Goal: Check status

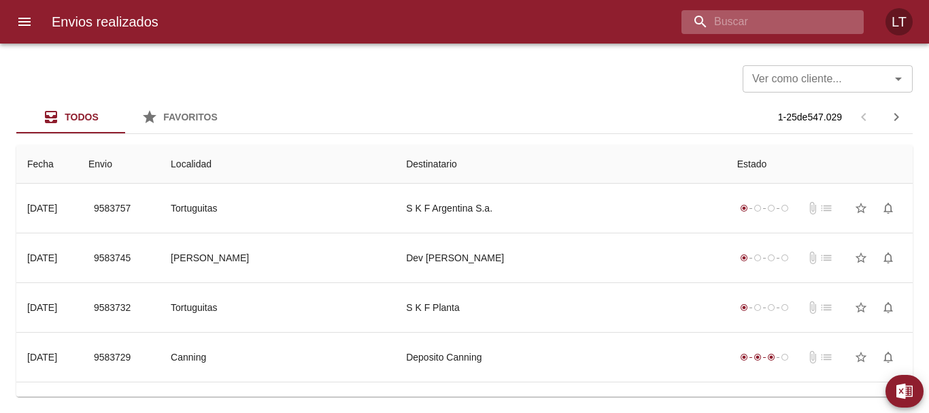
click at [778, 26] on input "buscar" at bounding box center [760, 22] width 159 height 24
paste input "9555423"
type input "9555423"
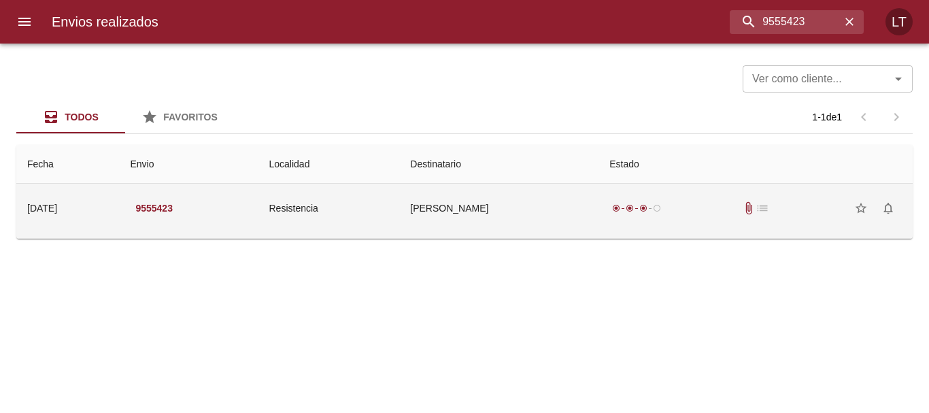
click at [580, 209] on td "[PERSON_NAME]" at bounding box center [498, 208] width 199 height 49
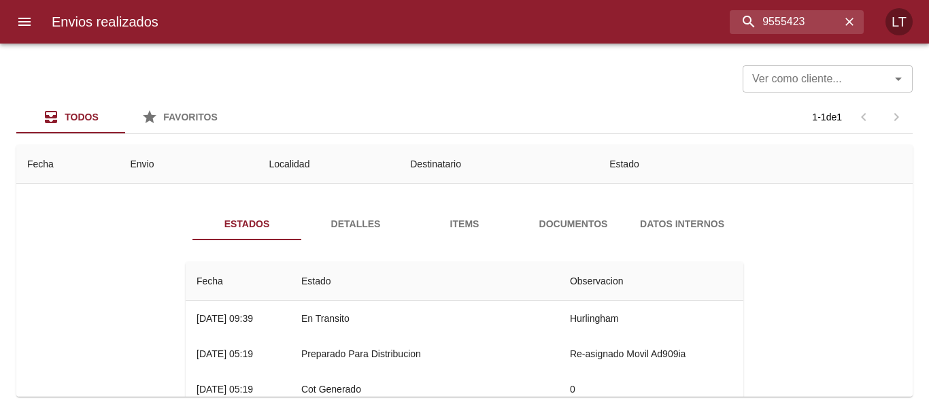
scroll to position [68, 0]
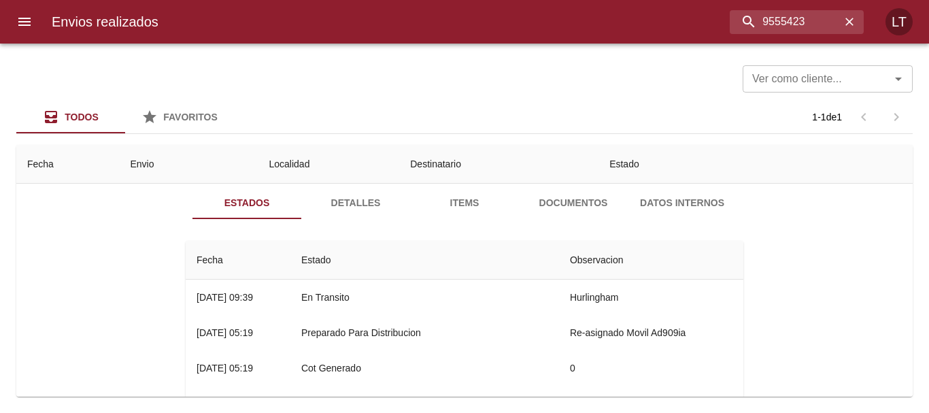
click at [560, 199] on span "Documentos" at bounding box center [573, 202] width 92 height 17
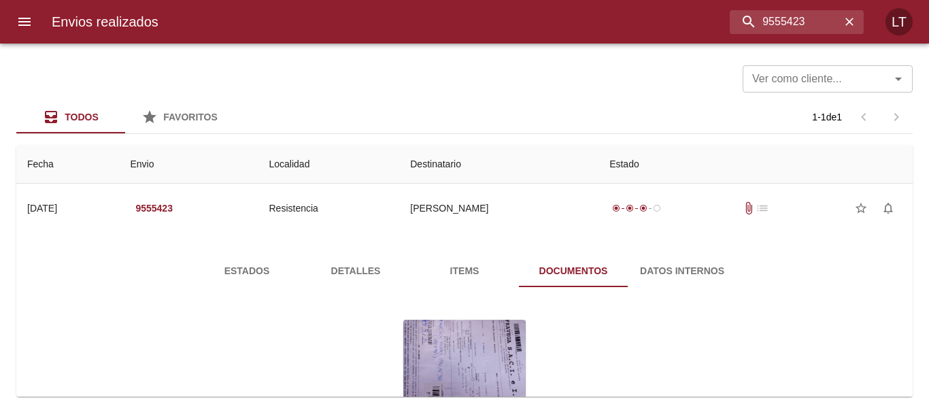
scroll to position [132, 0]
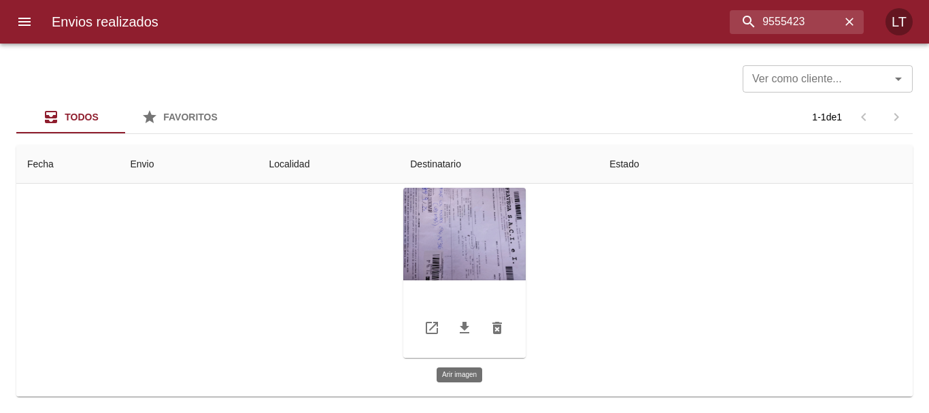
click at [460, 250] on div "Tabla de envíos del cliente" at bounding box center [464, 273] width 122 height 170
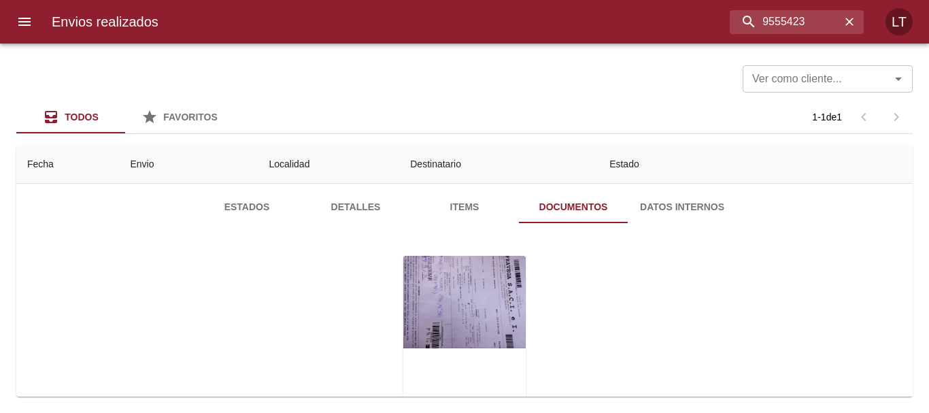
scroll to position [0, 0]
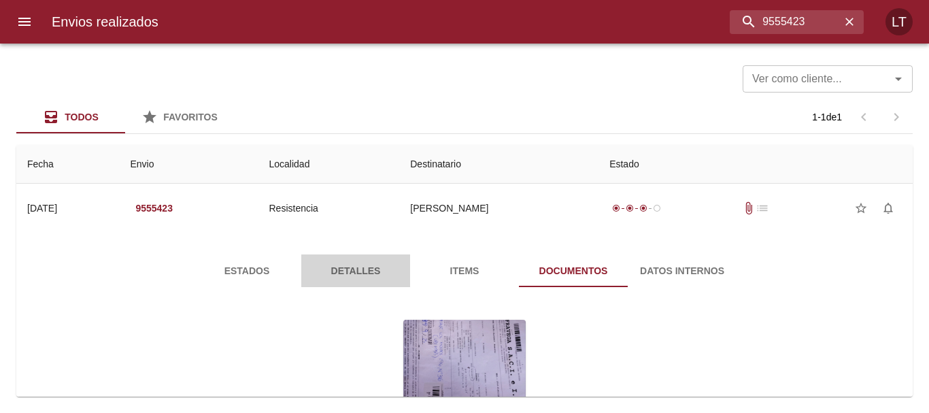
click at [341, 271] on span "Detalles" at bounding box center [355, 270] width 92 height 17
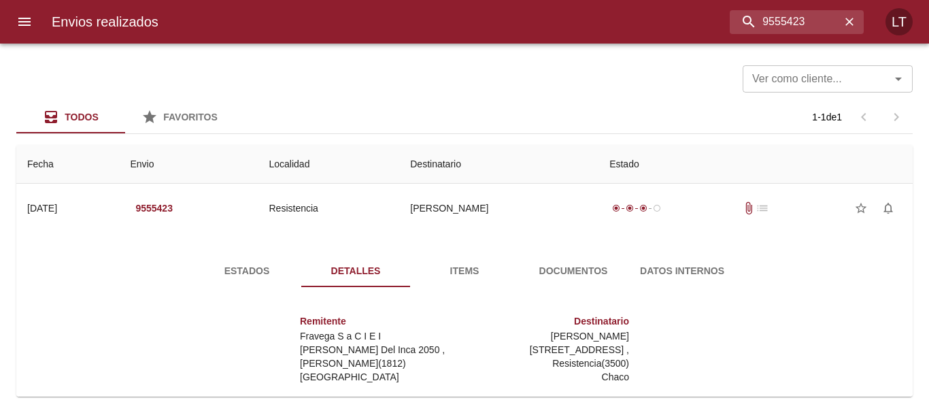
click at [226, 271] on span "Estados" at bounding box center [247, 270] width 92 height 17
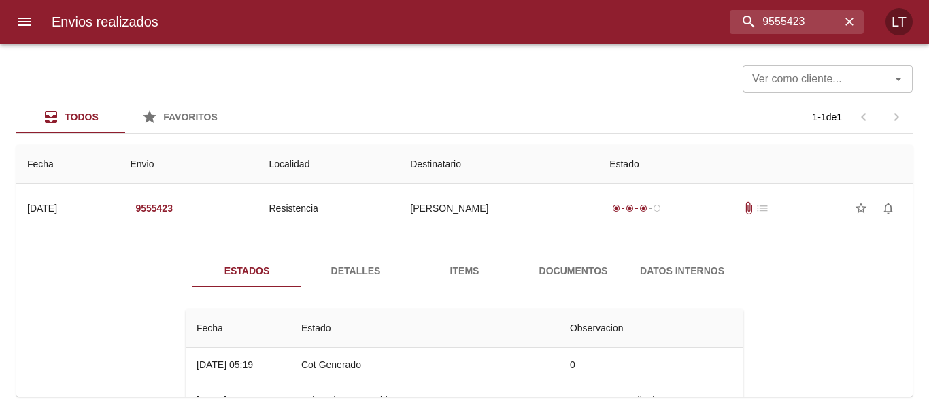
scroll to position [39, 0]
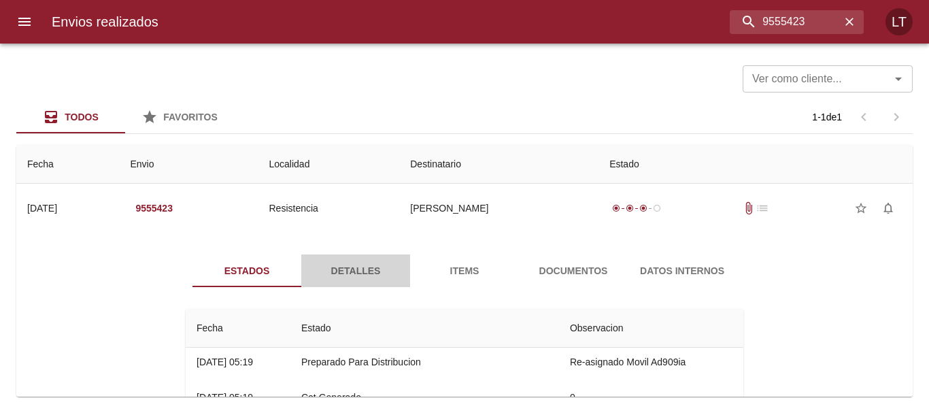
click at [341, 273] on span "Detalles" at bounding box center [355, 270] width 92 height 17
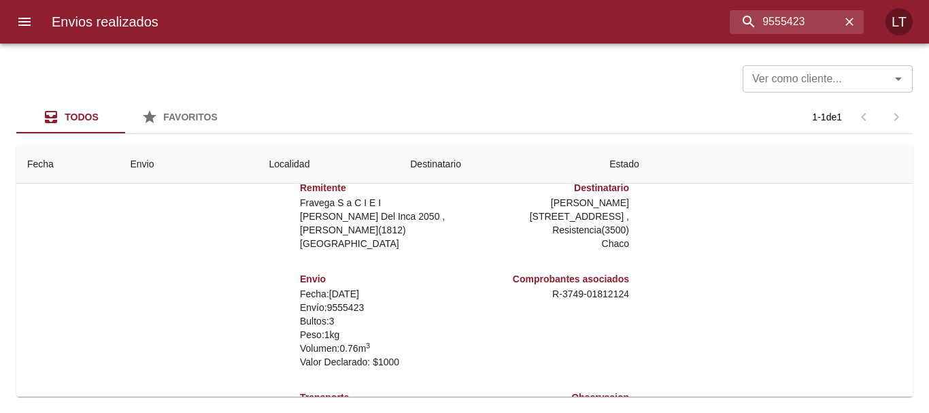
scroll to position [54, 0]
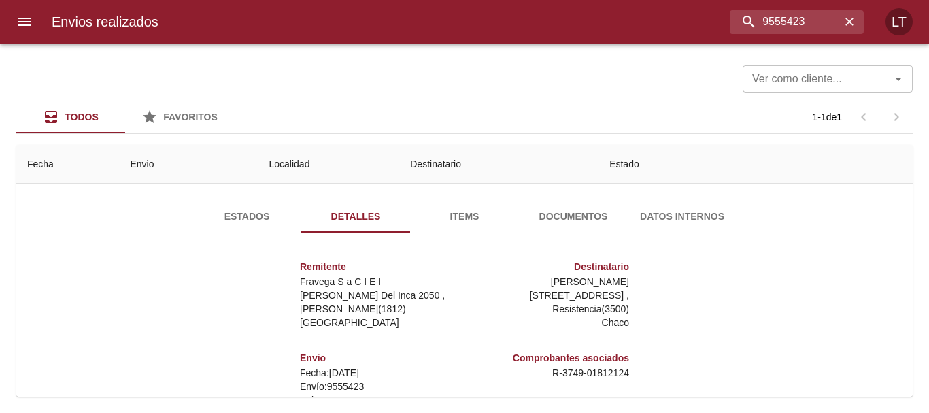
click at [566, 215] on span "Documentos" at bounding box center [573, 216] width 92 height 17
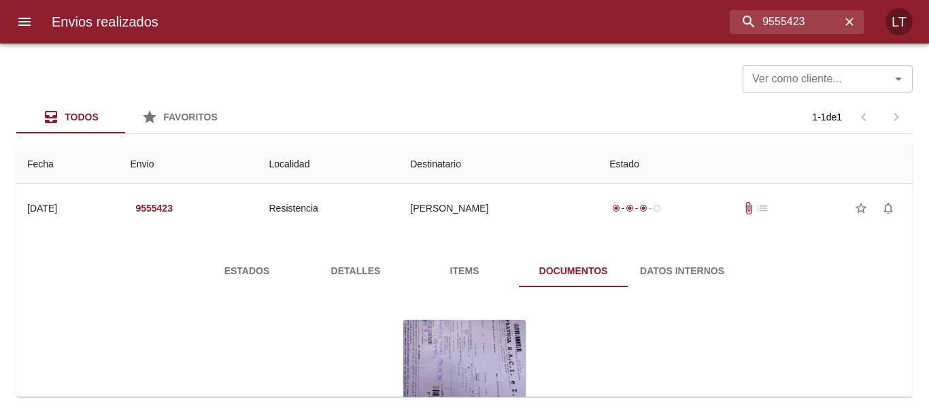
click at [237, 265] on span "Estados" at bounding box center [247, 270] width 92 height 17
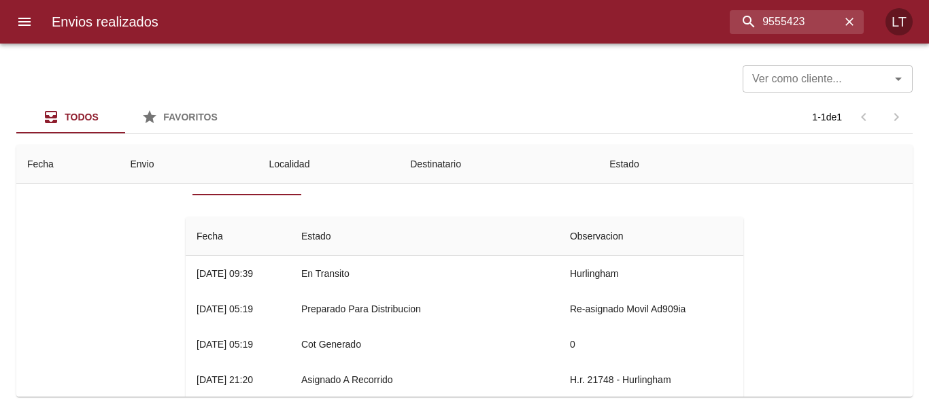
scroll to position [68, 0]
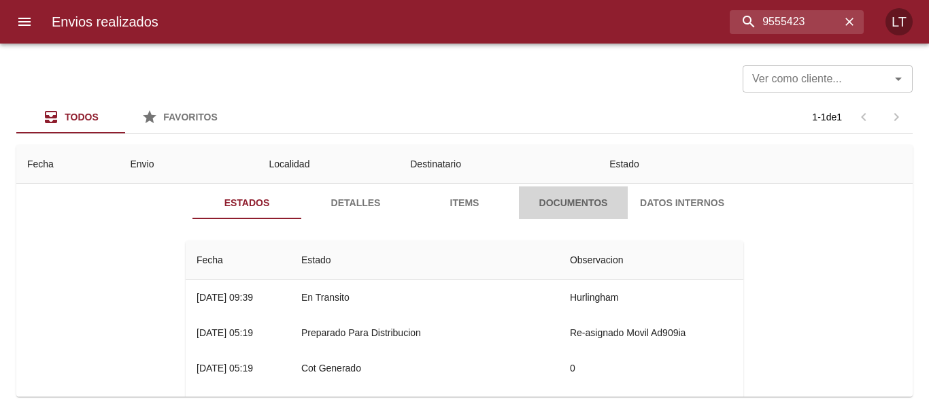
click at [604, 202] on span "Documentos" at bounding box center [573, 202] width 92 height 17
